Goal: Transaction & Acquisition: Purchase product/service

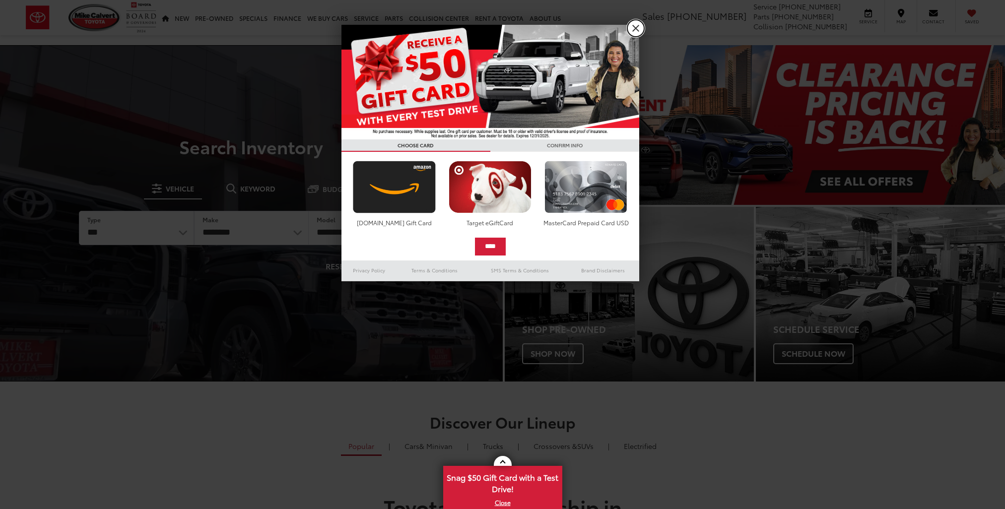
click at [637, 29] on link "X" at bounding box center [636, 28] width 17 height 17
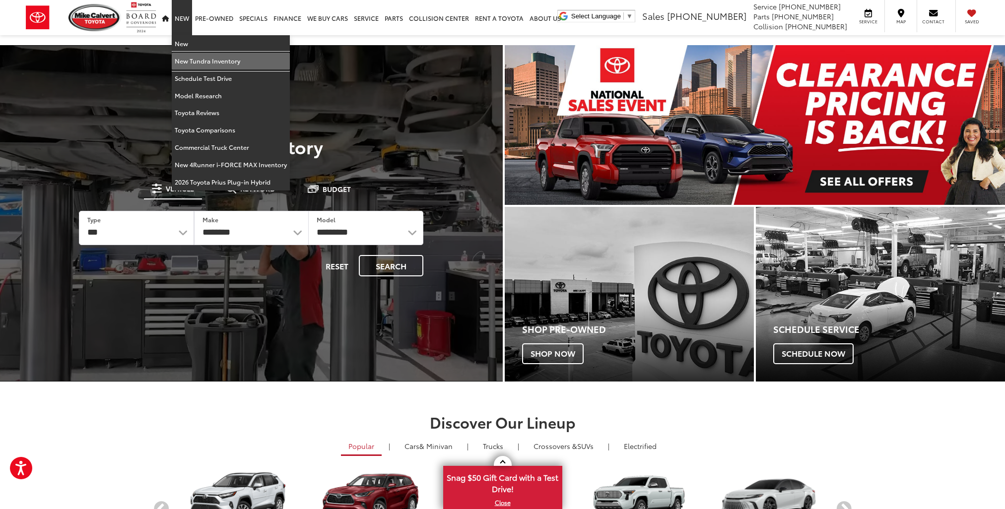
click at [187, 61] on link "New Tundra Inventory" at bounding box center [231, 61] width 118 height 17
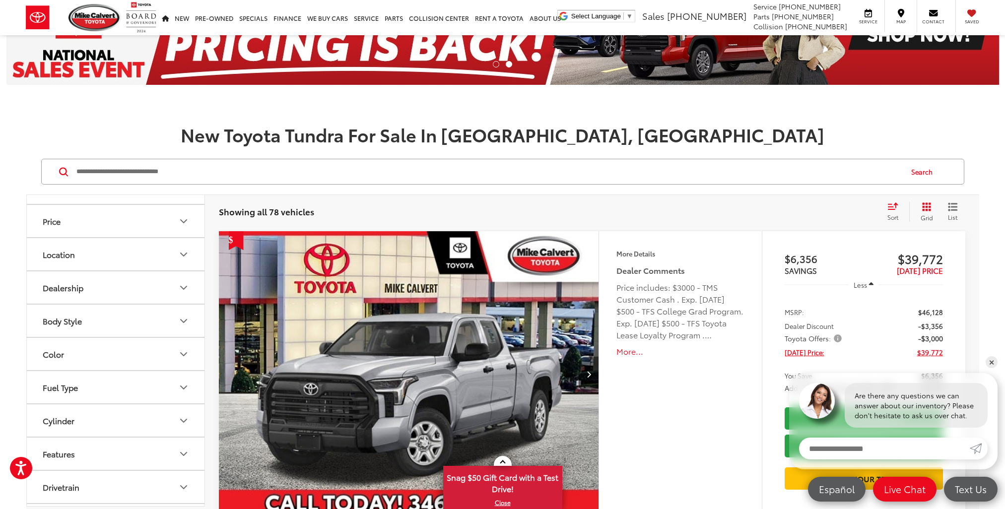
scroll to position [149, 0]
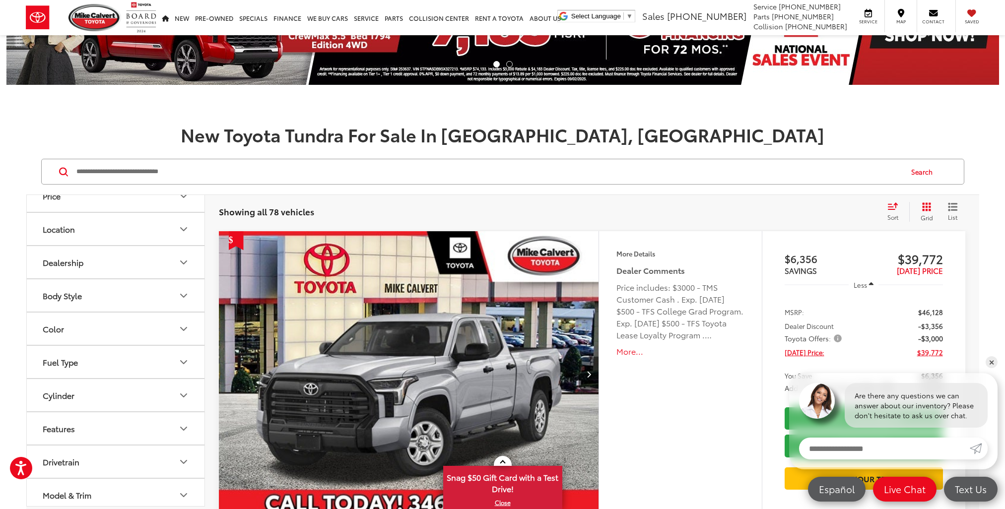
click at [105, 290] on button "Body Style" at bounding box center [116, 296] width 179 height 32
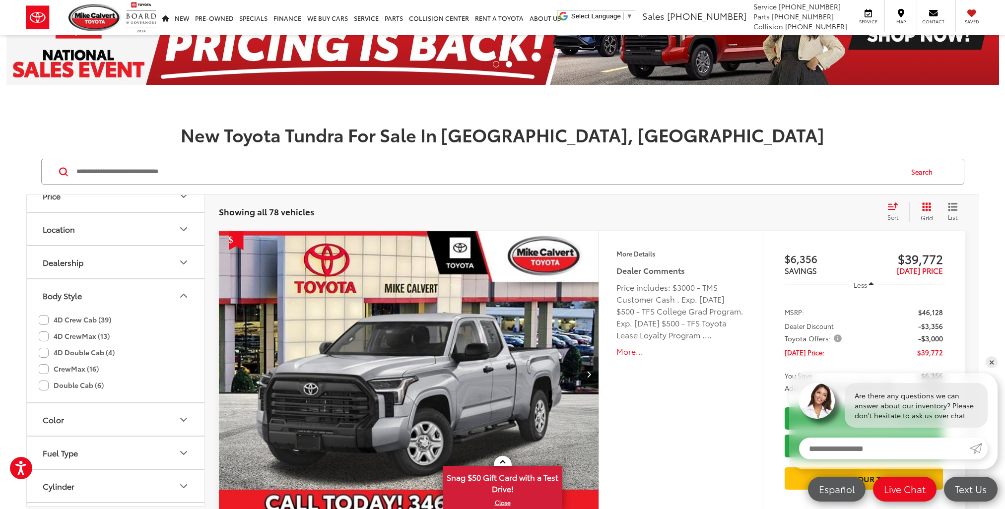
click at [92, 336] on label "4D CrewMax (13)" at bounding box center [74, 336] width 71 height 16
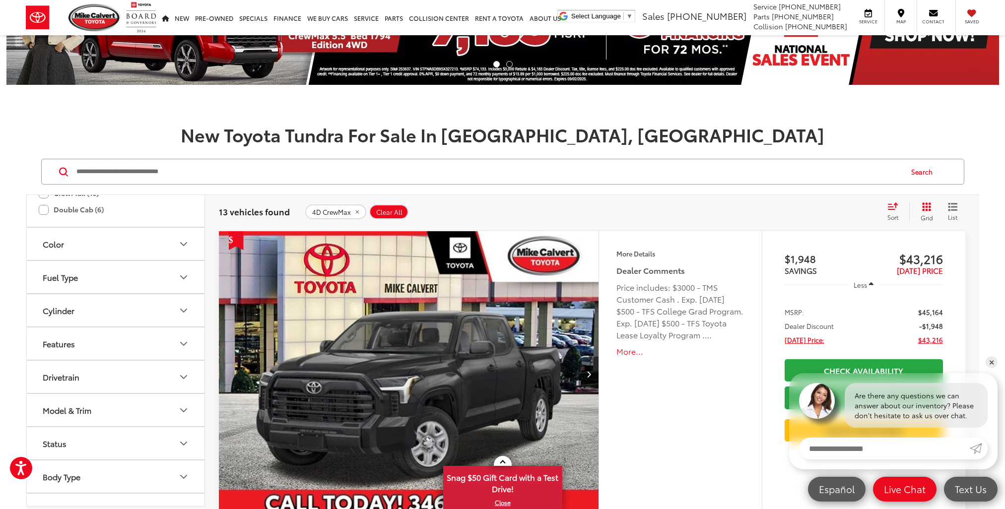
scroll to position [345, 0]
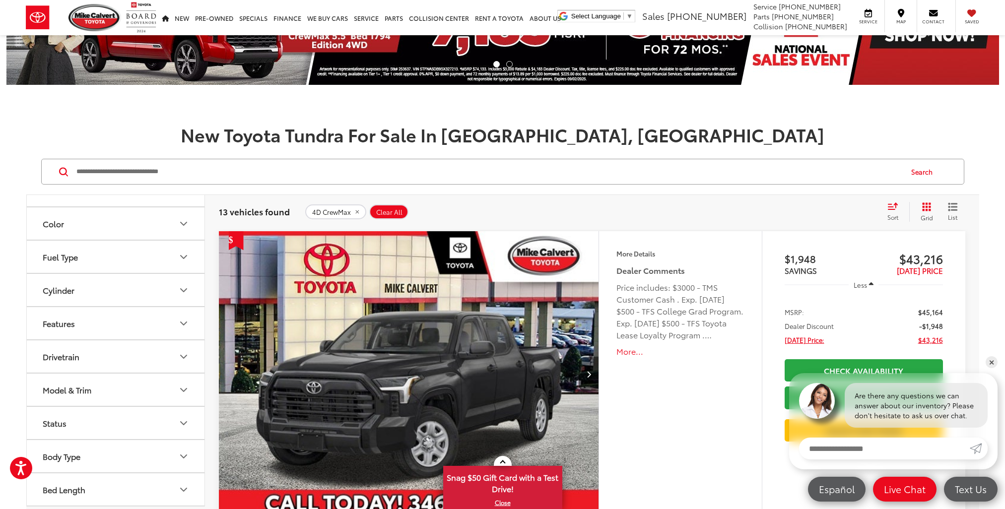
click at [94, 362] on button "Drivetrain" at bounding box center [116, 357] width 179 height 32
click at [69, 397] on label "4WD (6)" at bounding box center [60, 397] width 42 height 16
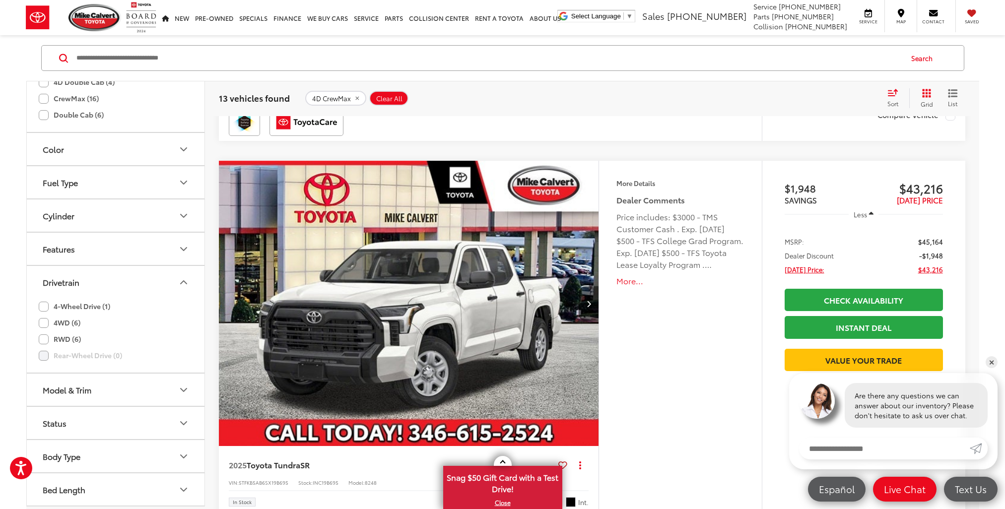
scroll to position [306, 0]
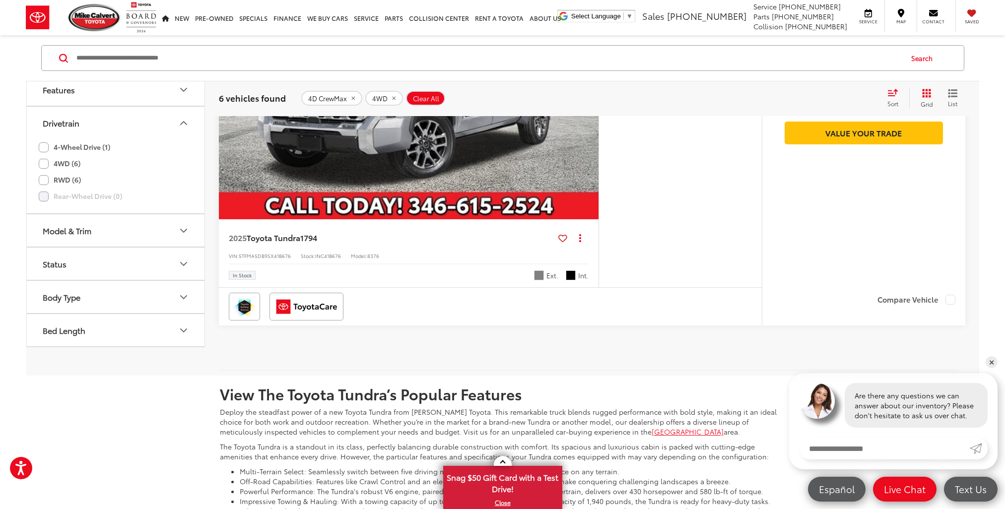
scroll to position [2397, 0]
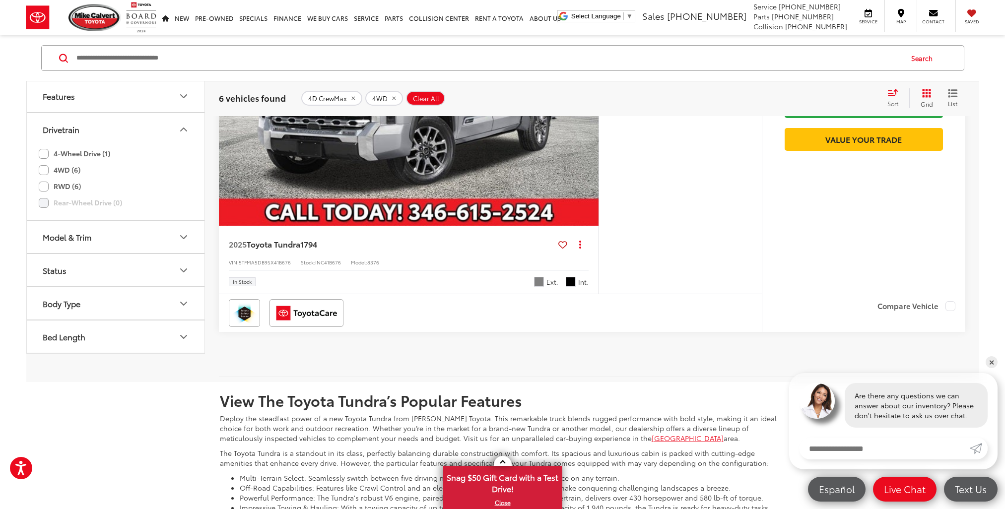
click at [82, 238] on div "Model & Trim" at bounding box center [67, 237] width 49 height 9
click at [83, 269] on label "Tundra (6)" at bounding box center [116, 270] width 134 height 17
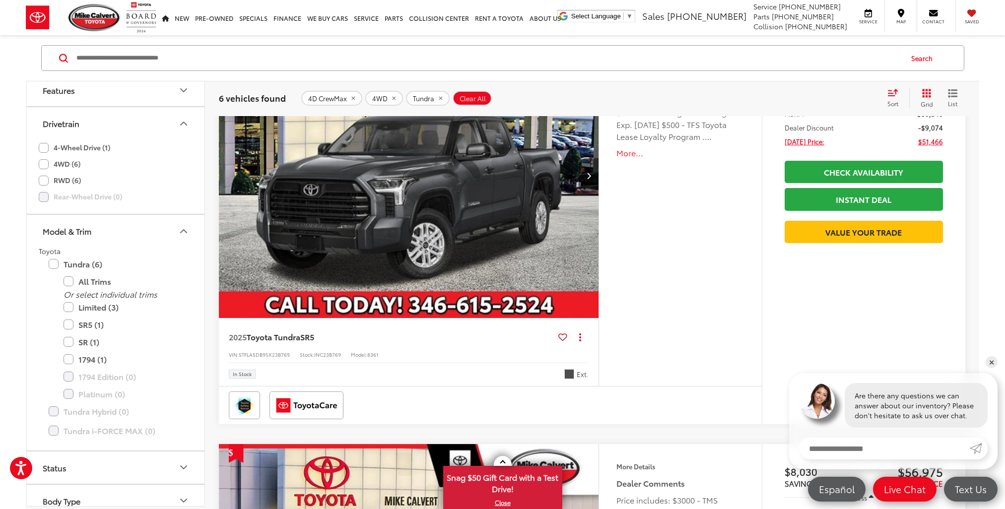
scroll to position [504, 0]
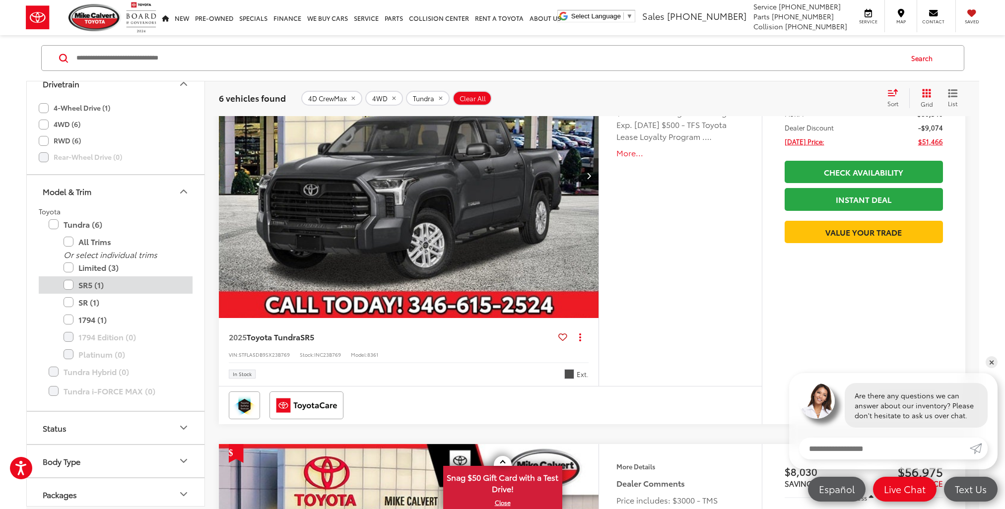
click at [88, 283] on label "SR5 (1)" at bounding box center [123, 285] width 119 height 17
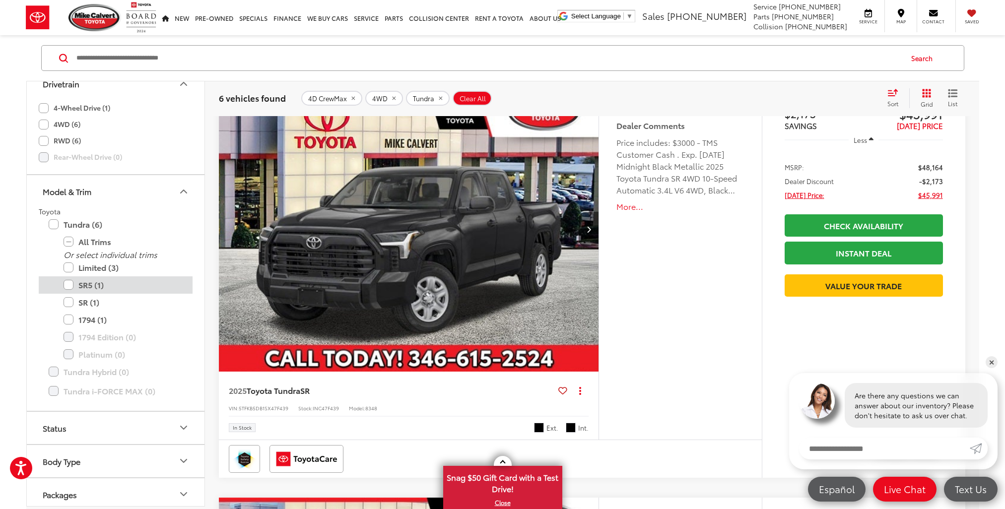
scroll to position [163, 0]
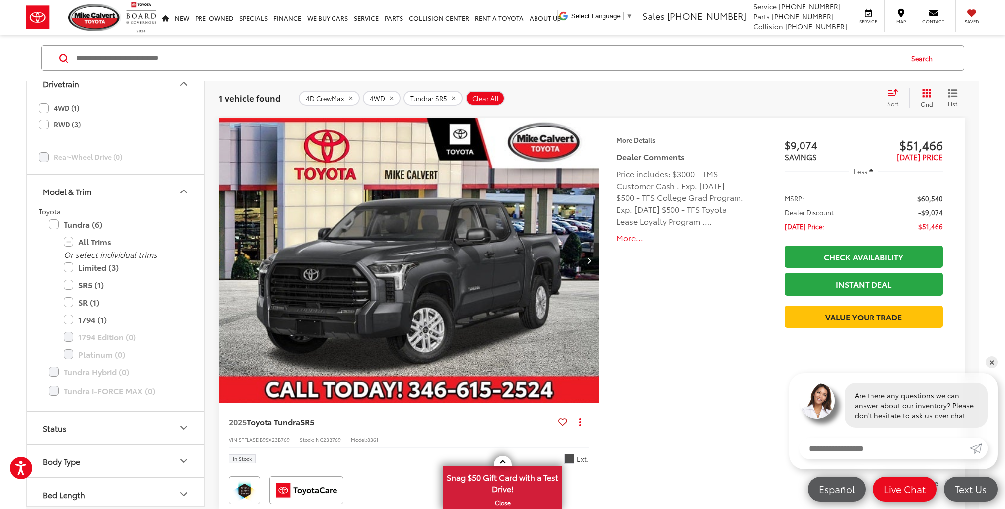
click at [446, 252] on img "2025 Toyota Tundra SR5 0" at bounding box center [409, 261] width 382 height 286
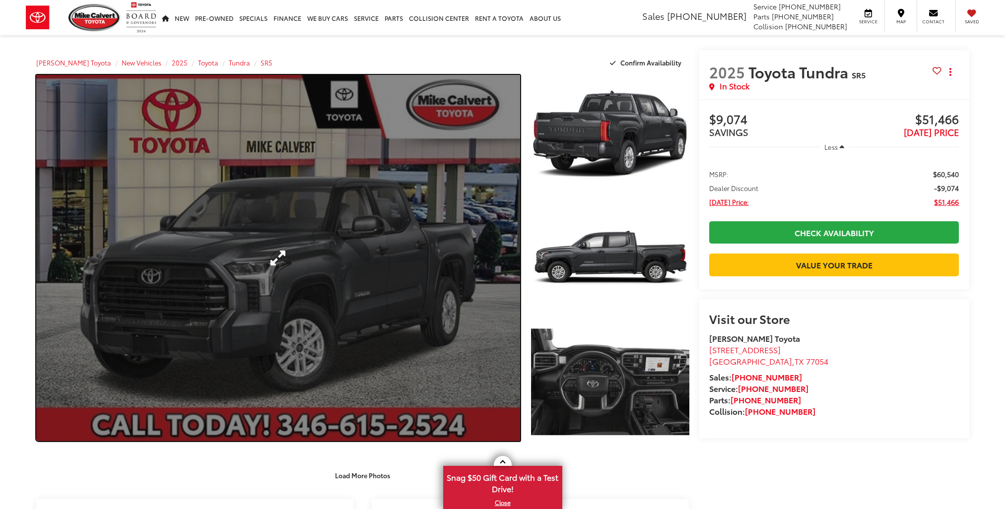
click at [445, 252] on link "Expand Photo 0" at bounding box center [278, 258] width 485 height 366
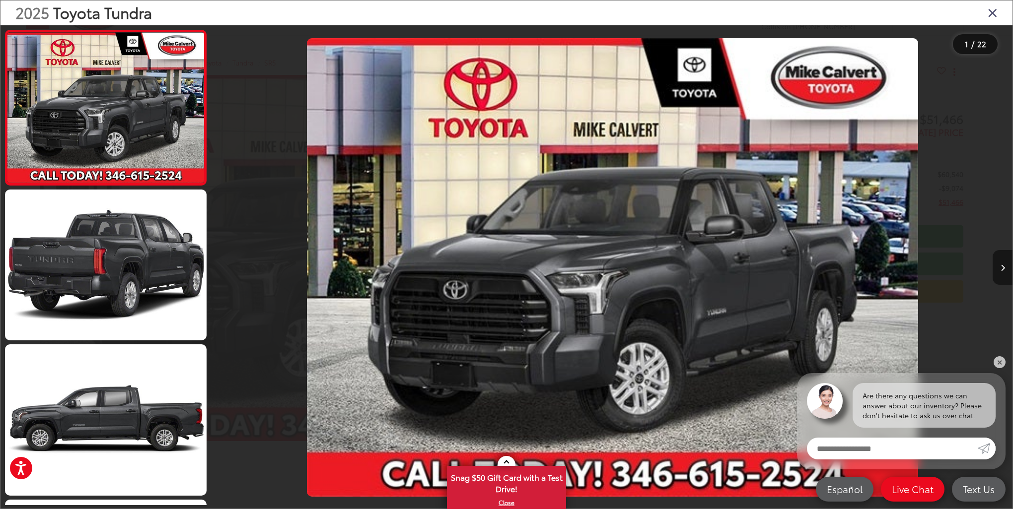
click at [1001, 263] on button "Next image" at bounding box center [1002, 267] width 20 height 35
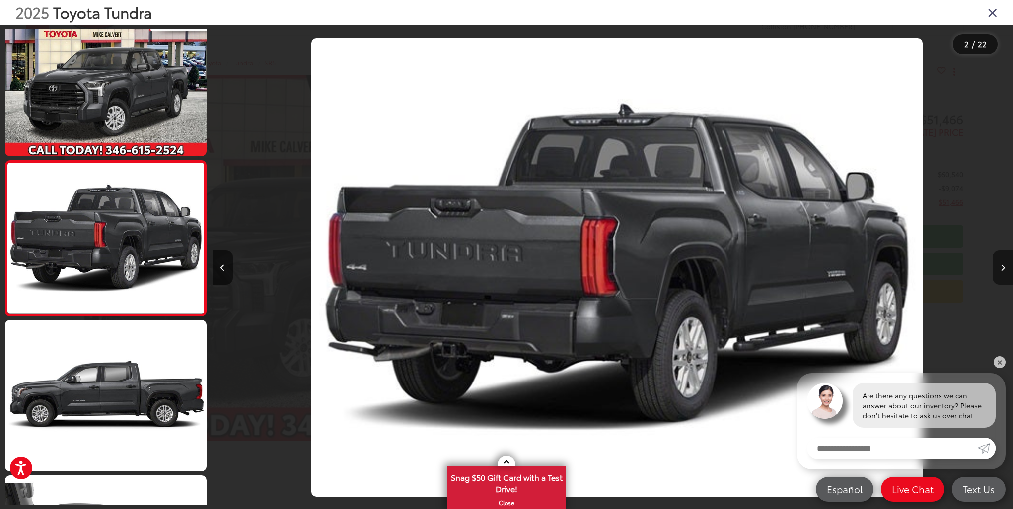
scroll to position [0, 799]
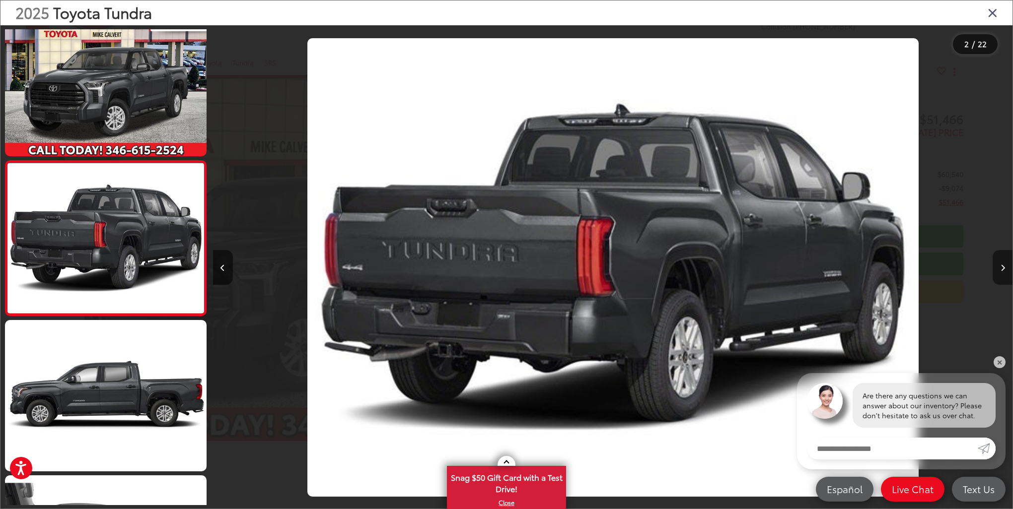
click at [1001, 263] on button "Next image" at bounding box center [1002, 267] width 20 height 35
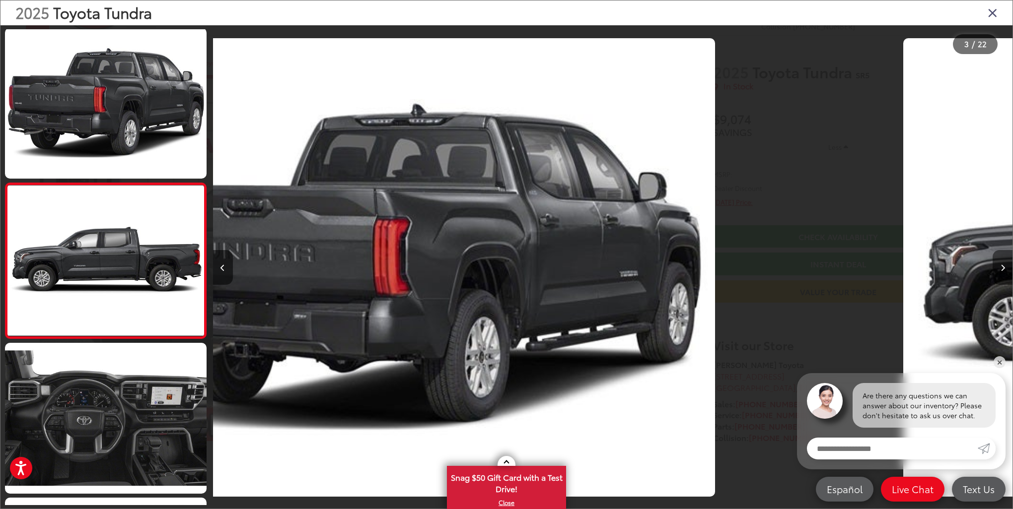
scroll to position [179, 0]
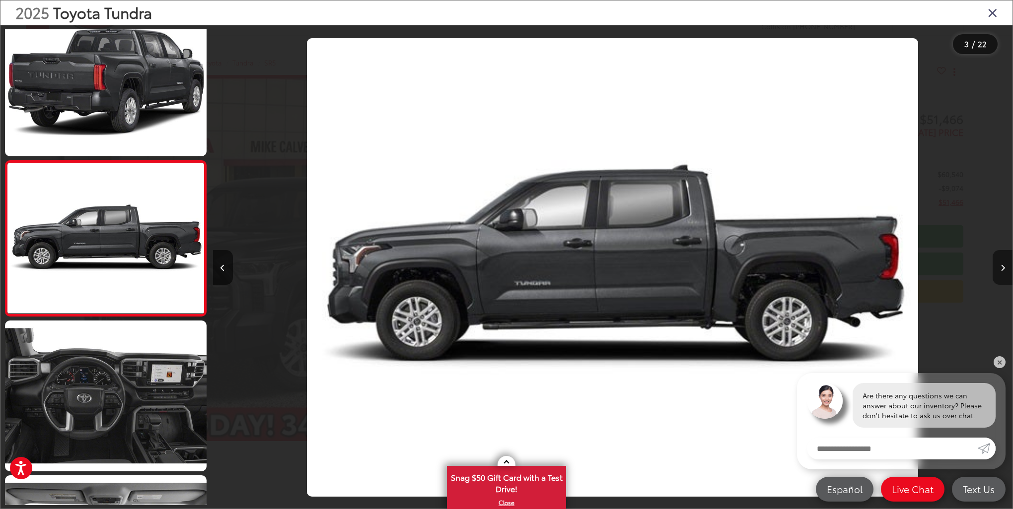
click at [1000, 263] on button "Next image" at bounding box center [1002, 267] width 20 height 35
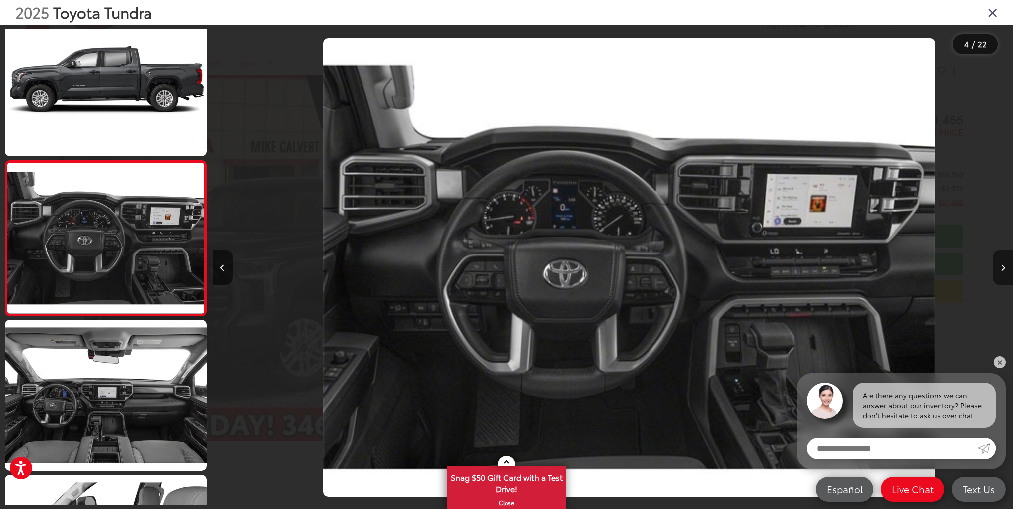
scroll to position [0, 2398]
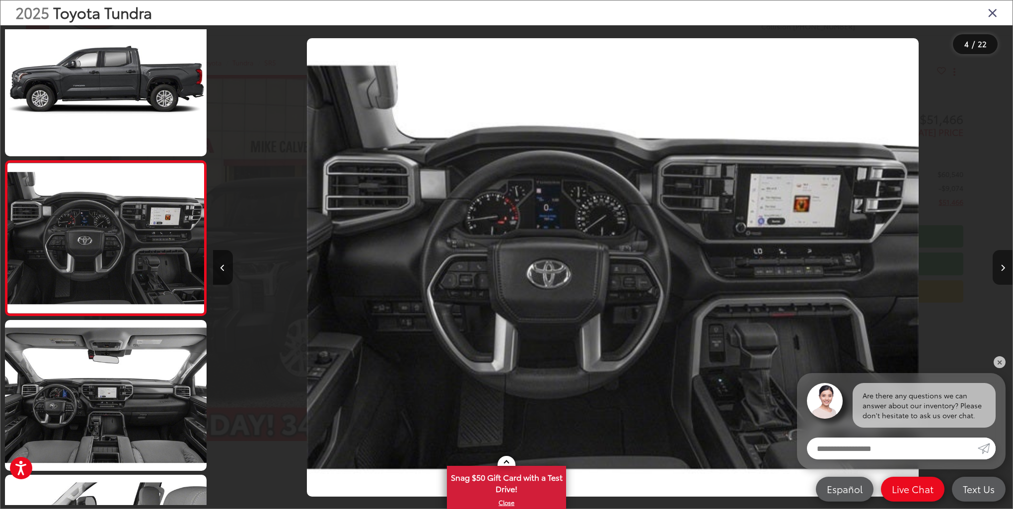
click at [1000, 263] on button "Next image" at bounding box center [1002, 267] width 20 height 35
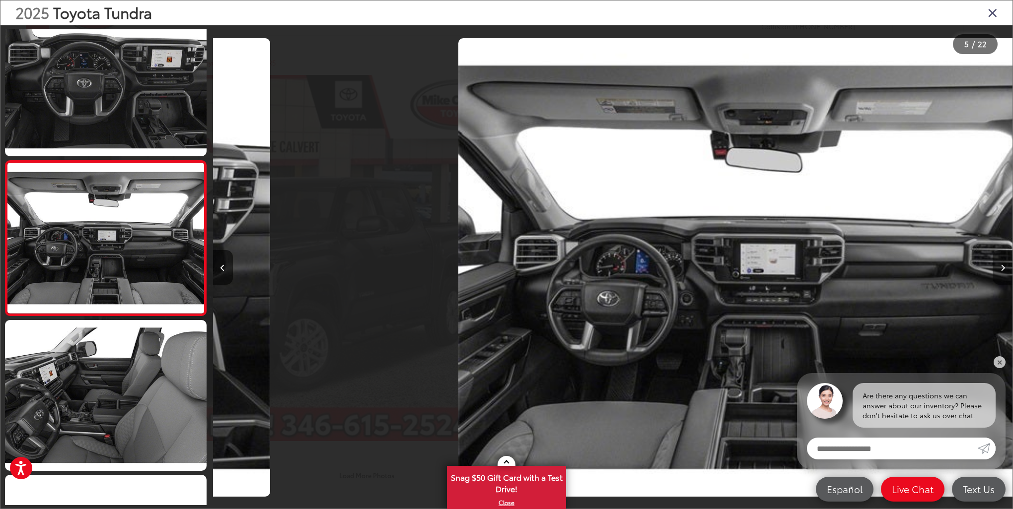
scroll to position [0, 3198]
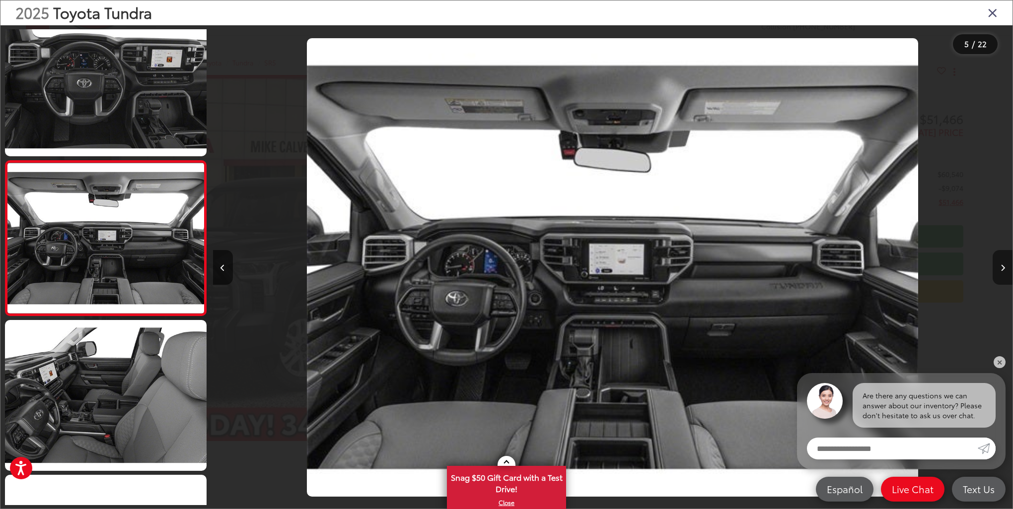
click at [1000, 263] on button "Next image" at bounding box center [1002, 267] width 20 height 35
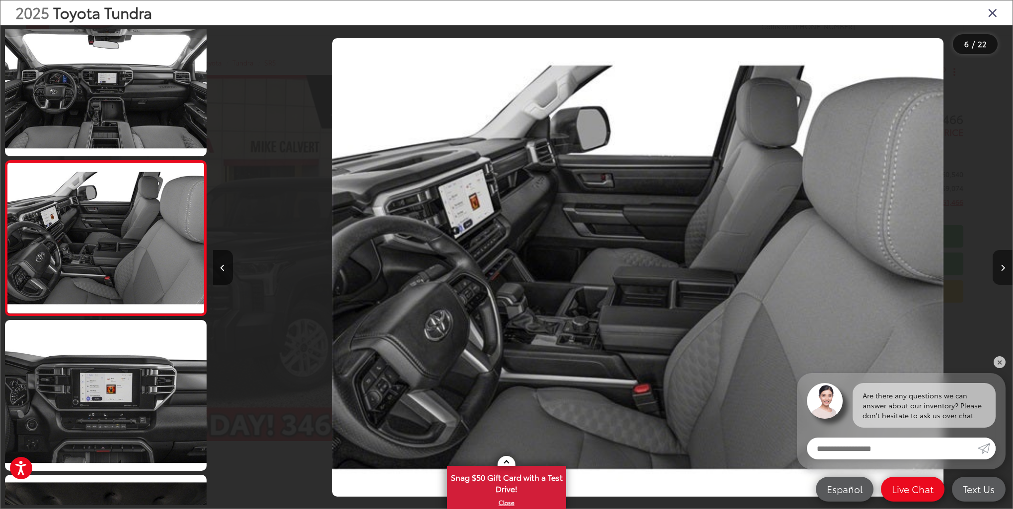
scroll to position [0, 3998]
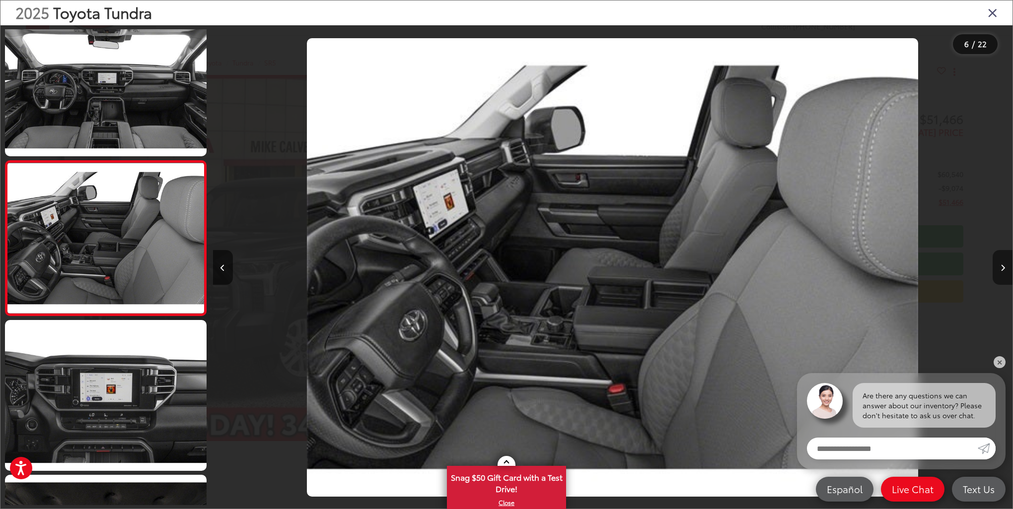
click at [1000, 263] on button "Next image" at bounding box center [1002, 267] width 20 height 35
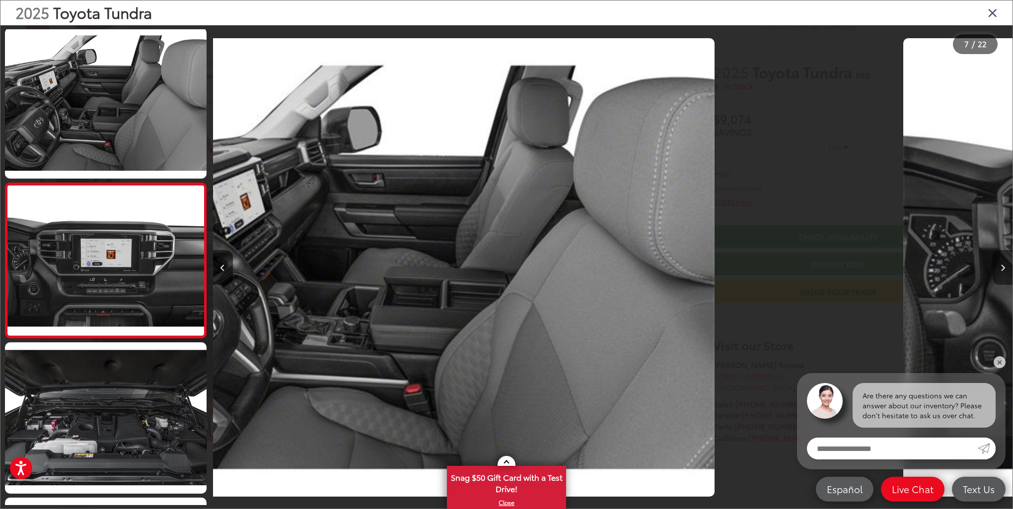
scroll to position [799, 0]
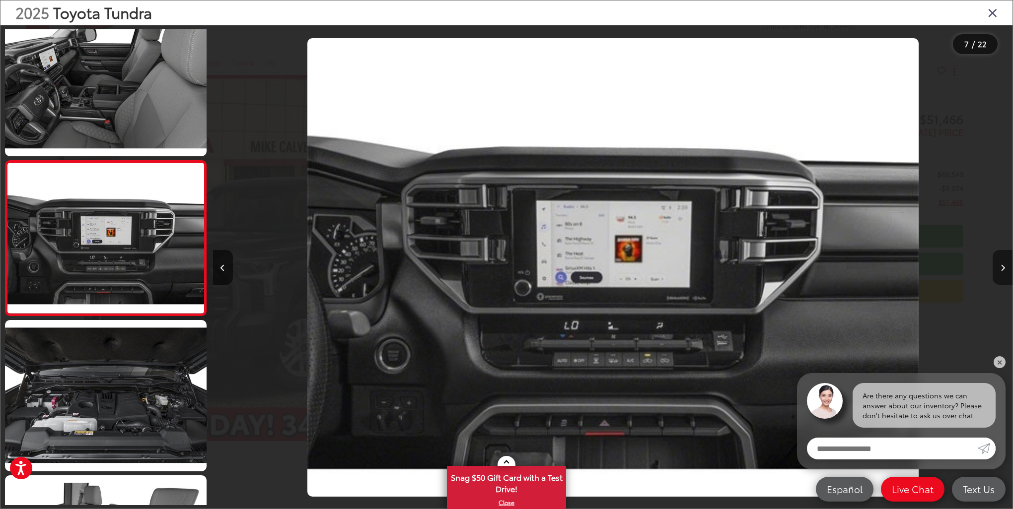
click at [1000, 263] on button "Next image" at bounding box center [1002, 267] width 20 height 35
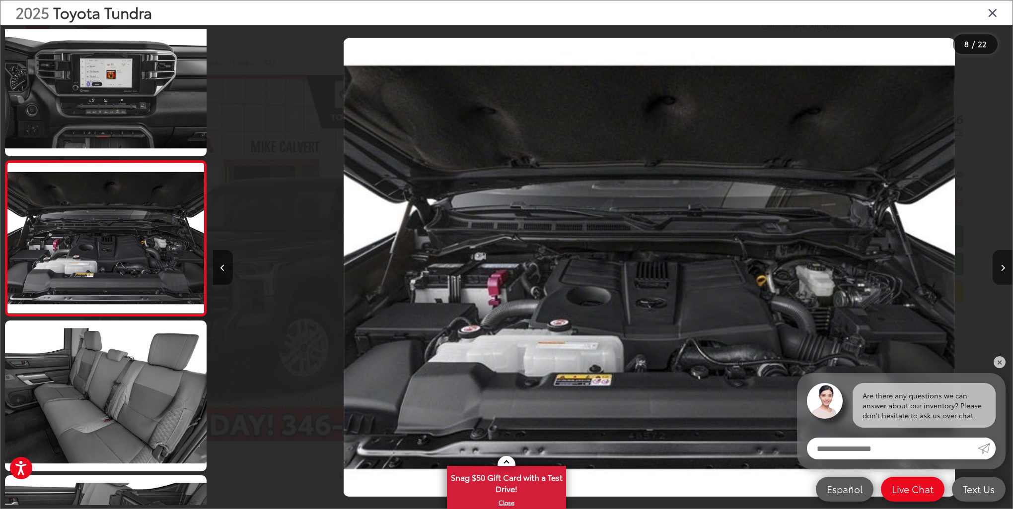
scroll to position [0, 5597]
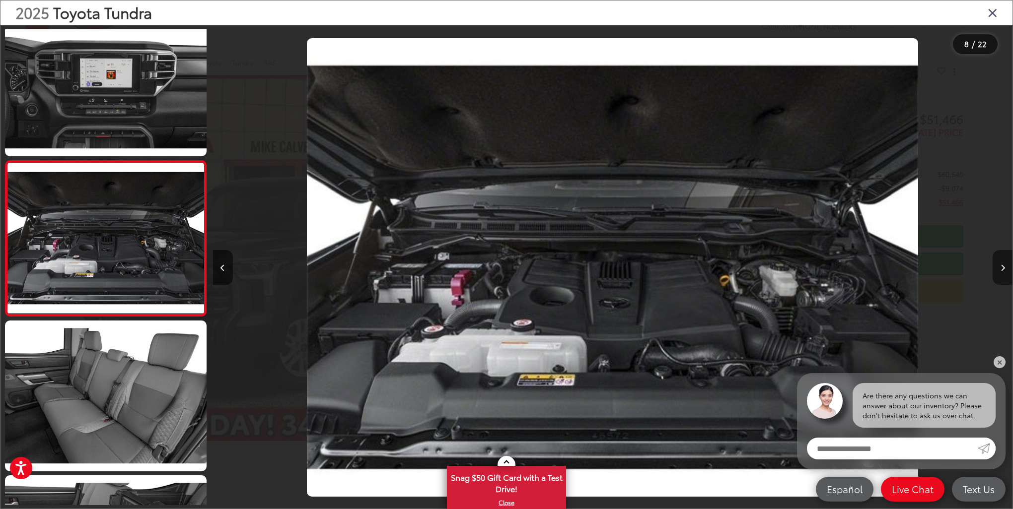
click at [1000, 263] on button "Next image" at bounding box center [1002, 267] width 20 height 35
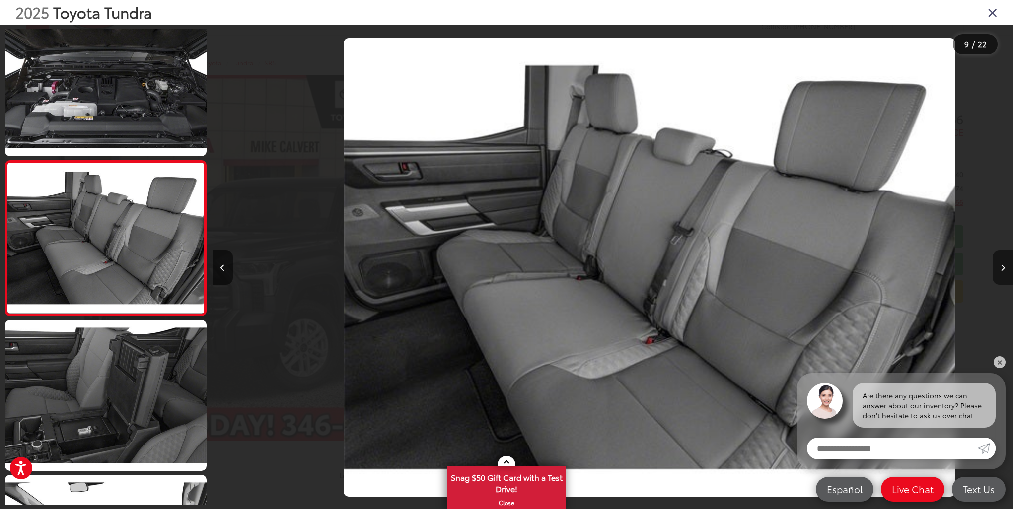
scroll to position [0, 0]
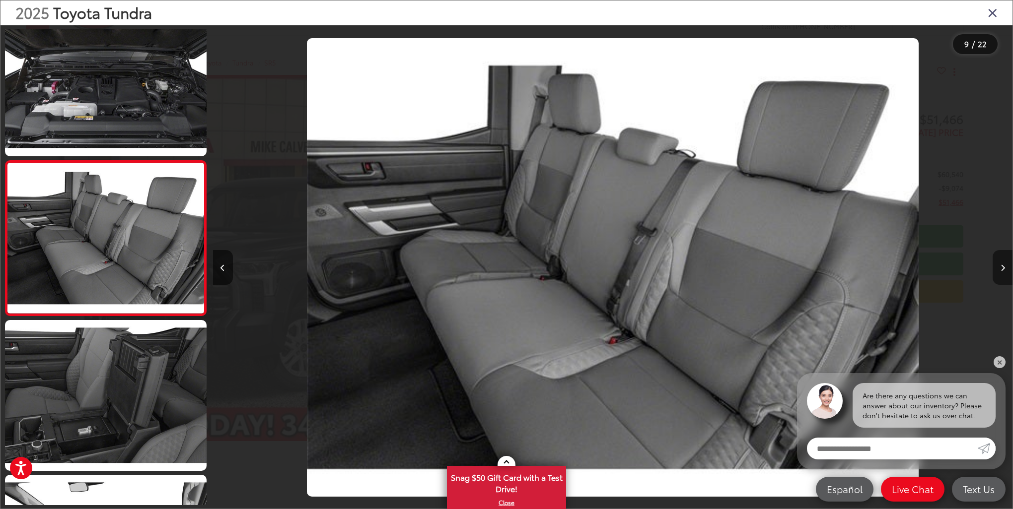
click at [1000, 263] on button "Next image" at bounding box center [1002, 267] width 20 height 35
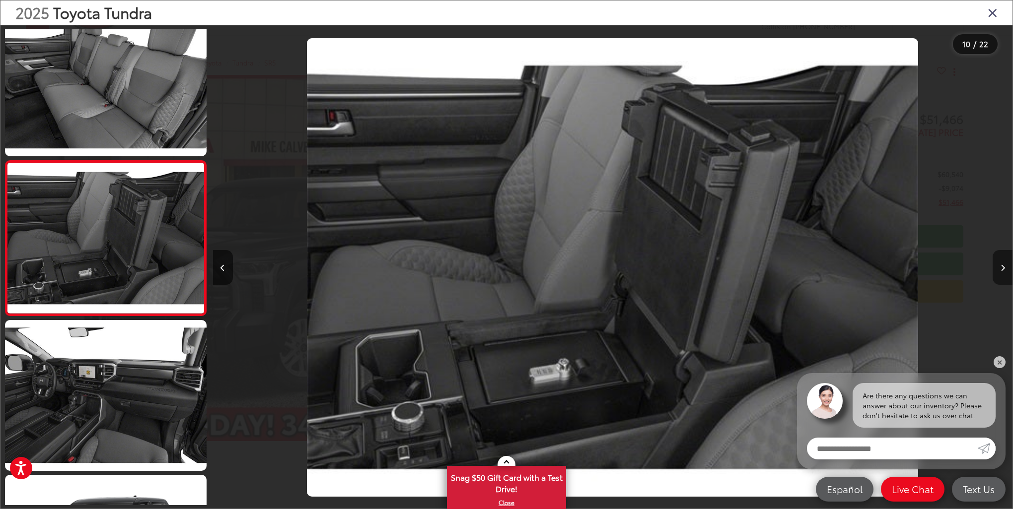
click at [1000, 263] on button "Next image" at bounding box center [1002, 267] width 20 height 35
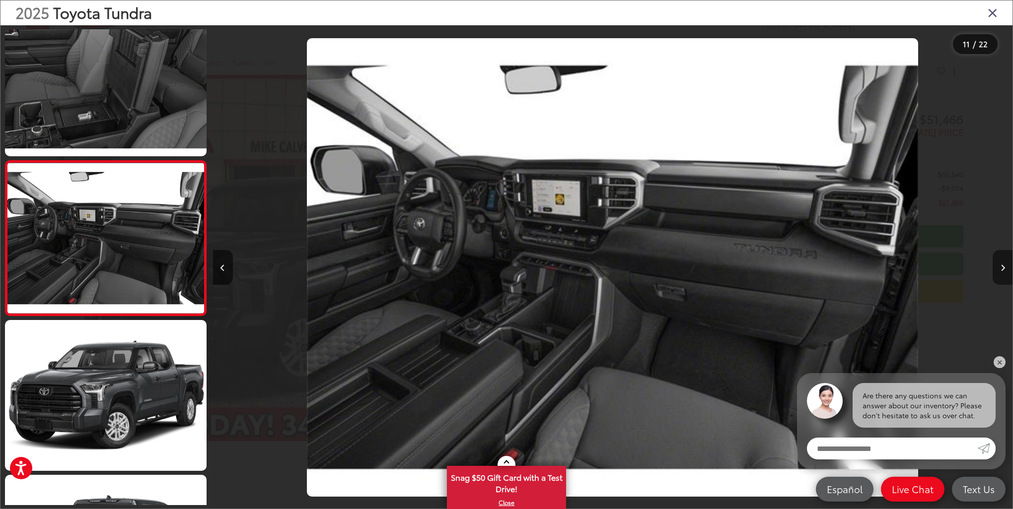
click at [1000, 263] on button "Next image" at bounding box center [1002, 267] width 20 height 35
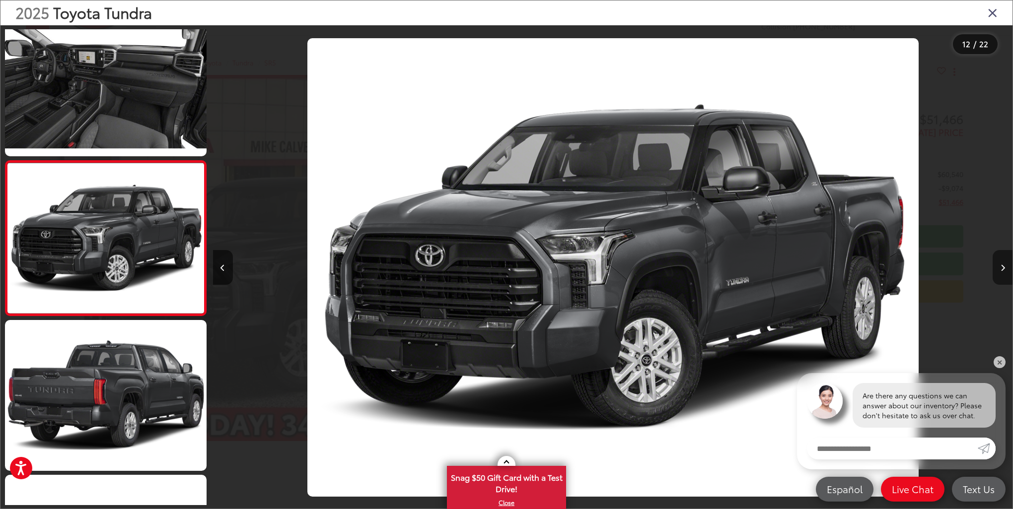
click at [1000, 263] on button "Next image" at bounding box center [1002, 267] width 20 height 35
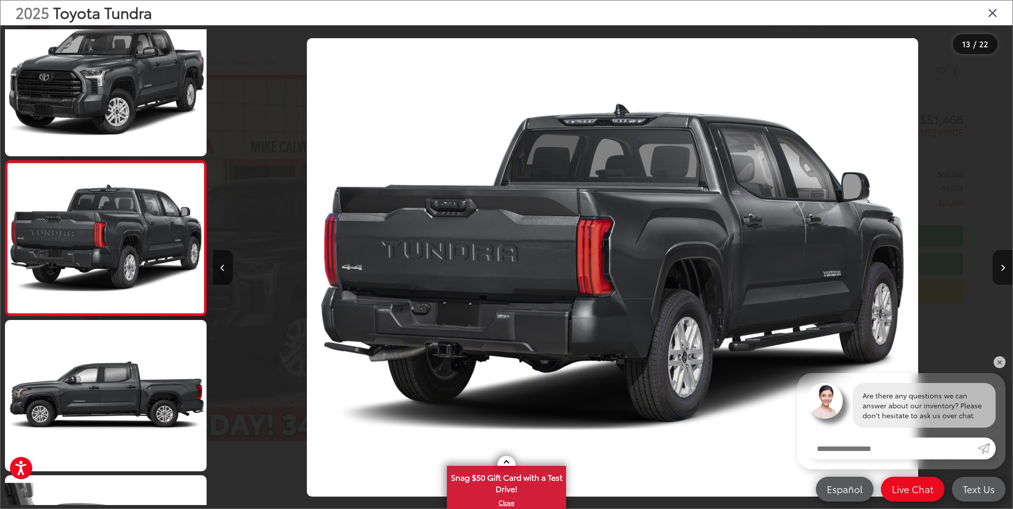
click at [995, 16] on icon "Close gallery" at bounding box center [992, 12] width 10 height 13
